Goal: Task Accomplishment & Management: Use online tool/utility

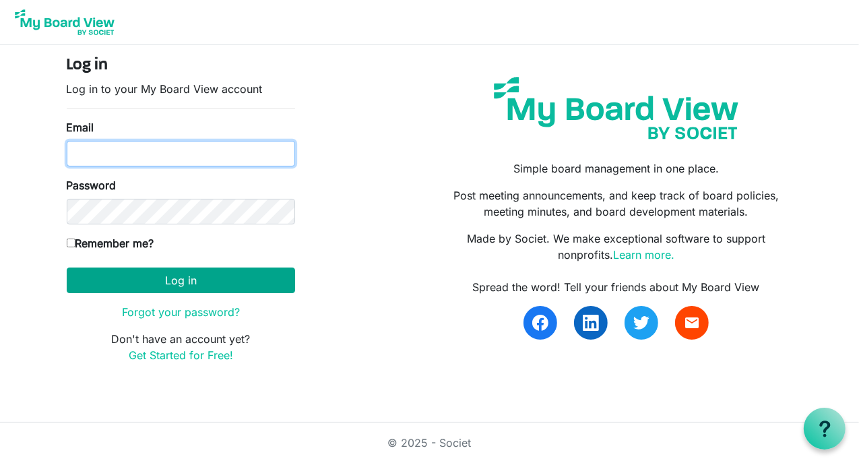
type input "[EMAIL_ADDRESS][DOMAIN_NAME]"
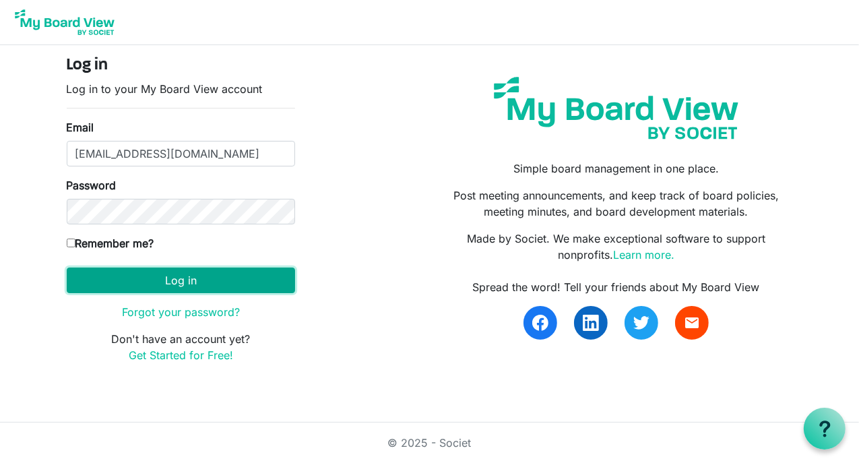
click at [197, 268] on button "Log in" at bounding box center [181, 281] width 229 height 26
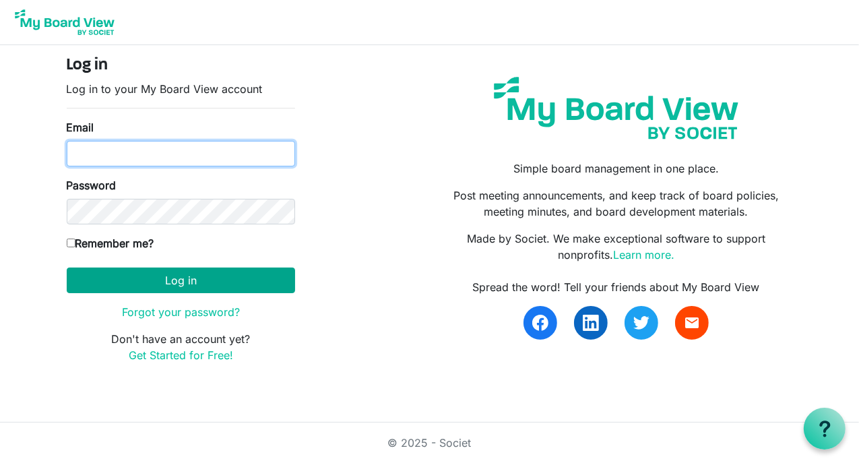
type input "[EMAIL_ADDRESS][DOMAIN_NAME]"
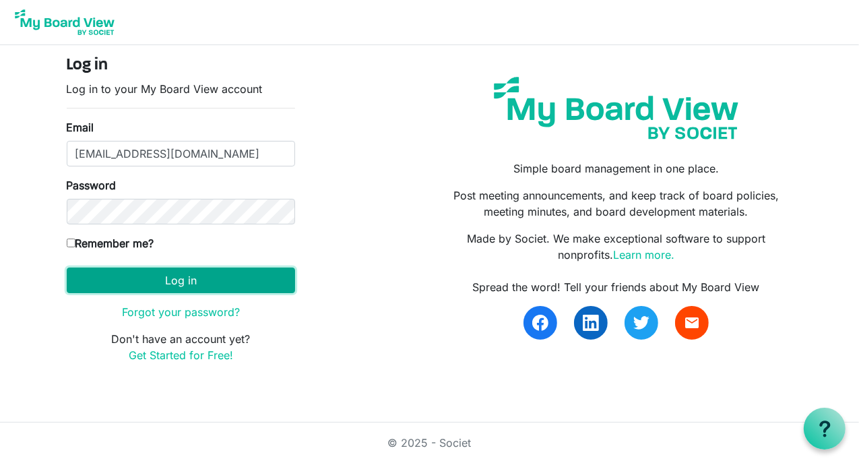
click at [192, 277] on button "Log in" at bounding box center [181, 281] width 229 height 26
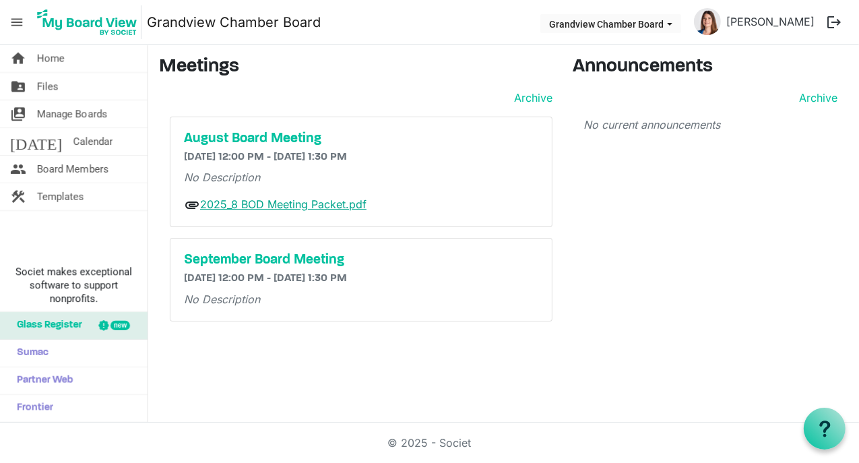
click at [260, 205] on link "2025_8 BOD Meeting Packet.pdf" at bounding box center [283, 204] width 167 height 13
